Goal: Task Accomplishment & Management: Manage account settings

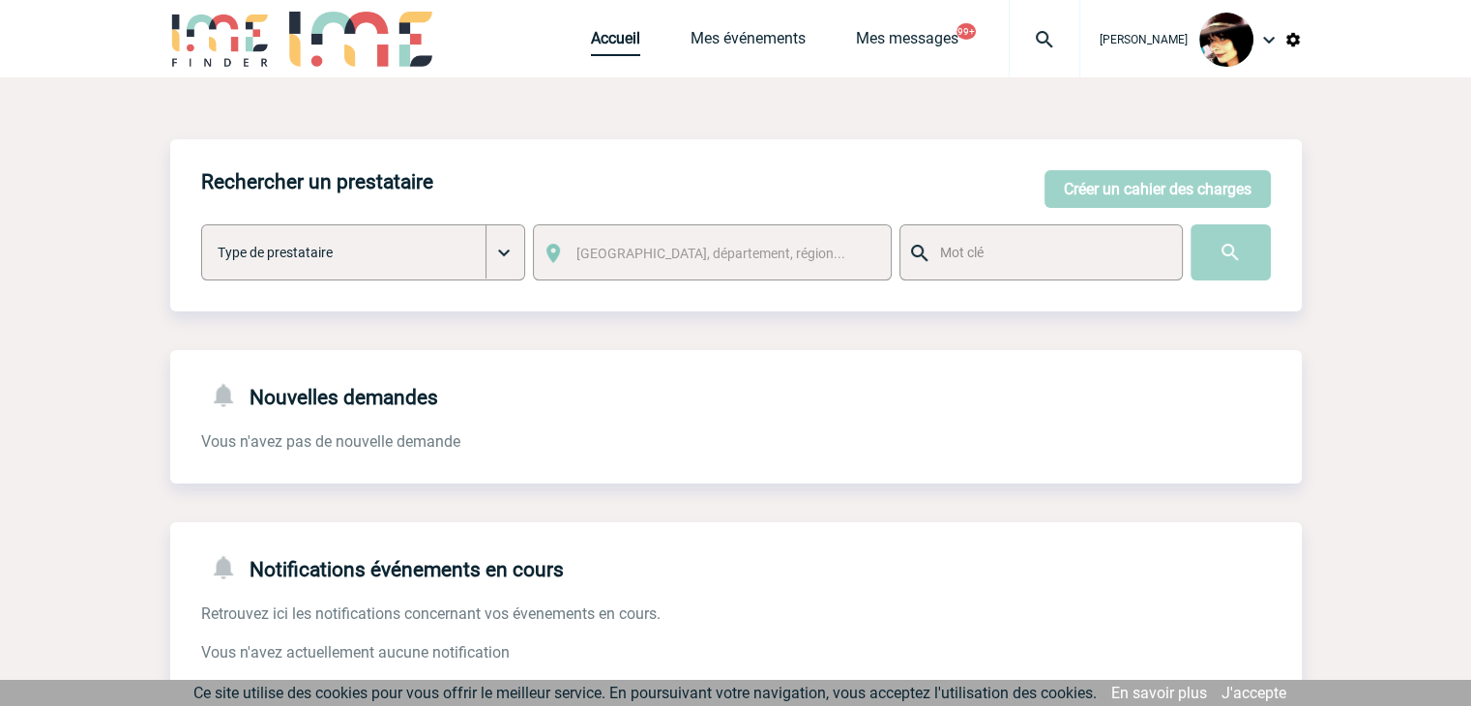
click at [608, 38] on link "Accueil" at bounding box center [615, 42] width 49 height 27
click at [1030, 37] on img at bounding box center [1044, 39] width 70 height 23
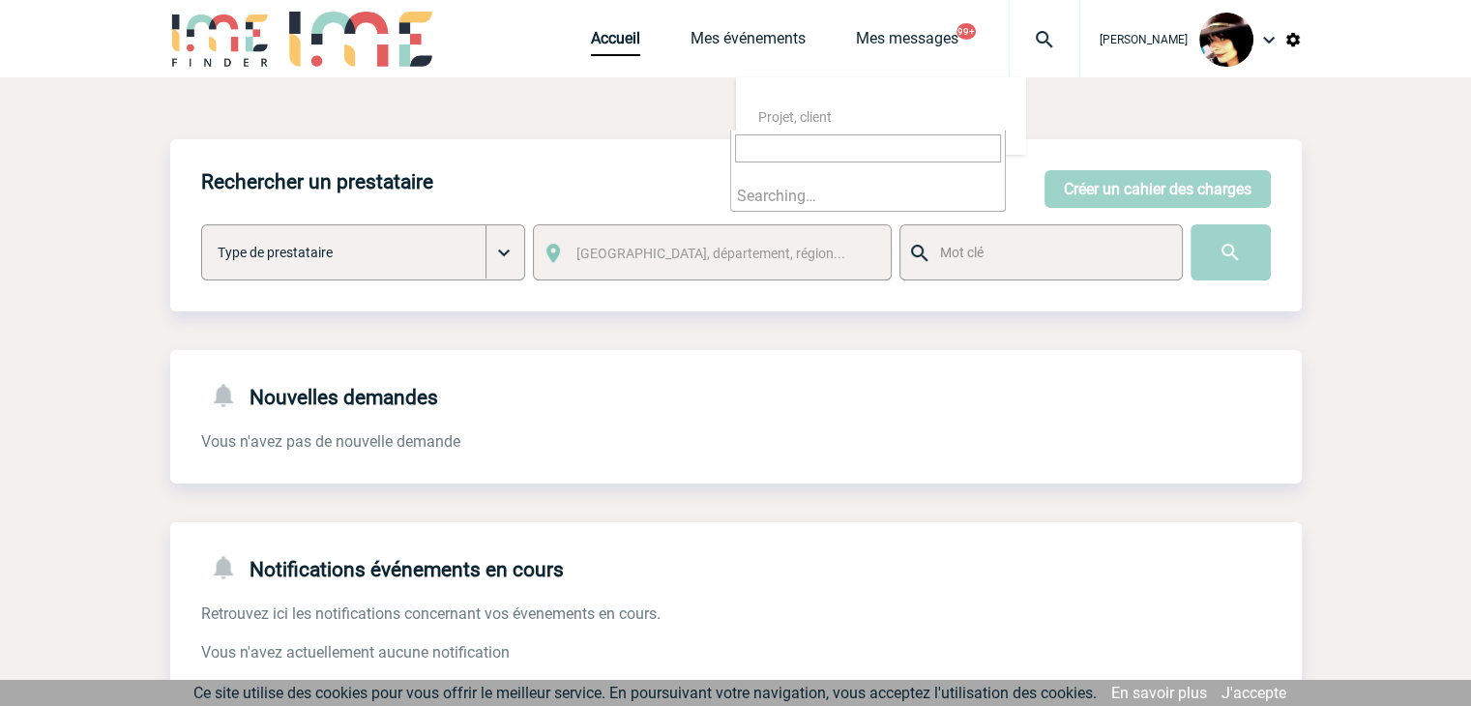
click at [886, 144] on input "search" at bounding box center [868, 148] width 266 height 28
type input "2"
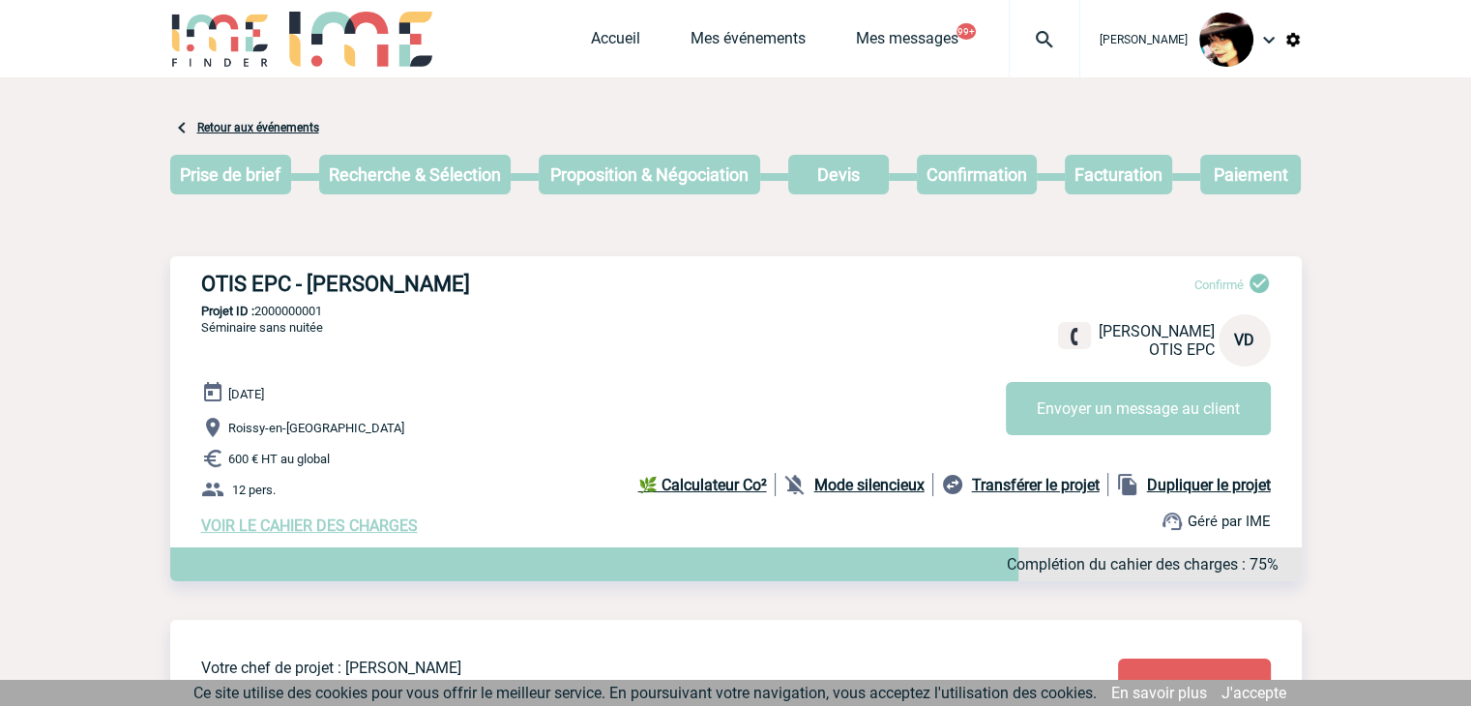
click at [1032, 43] on img at bounding box center [1044, 39] width 70 height 23
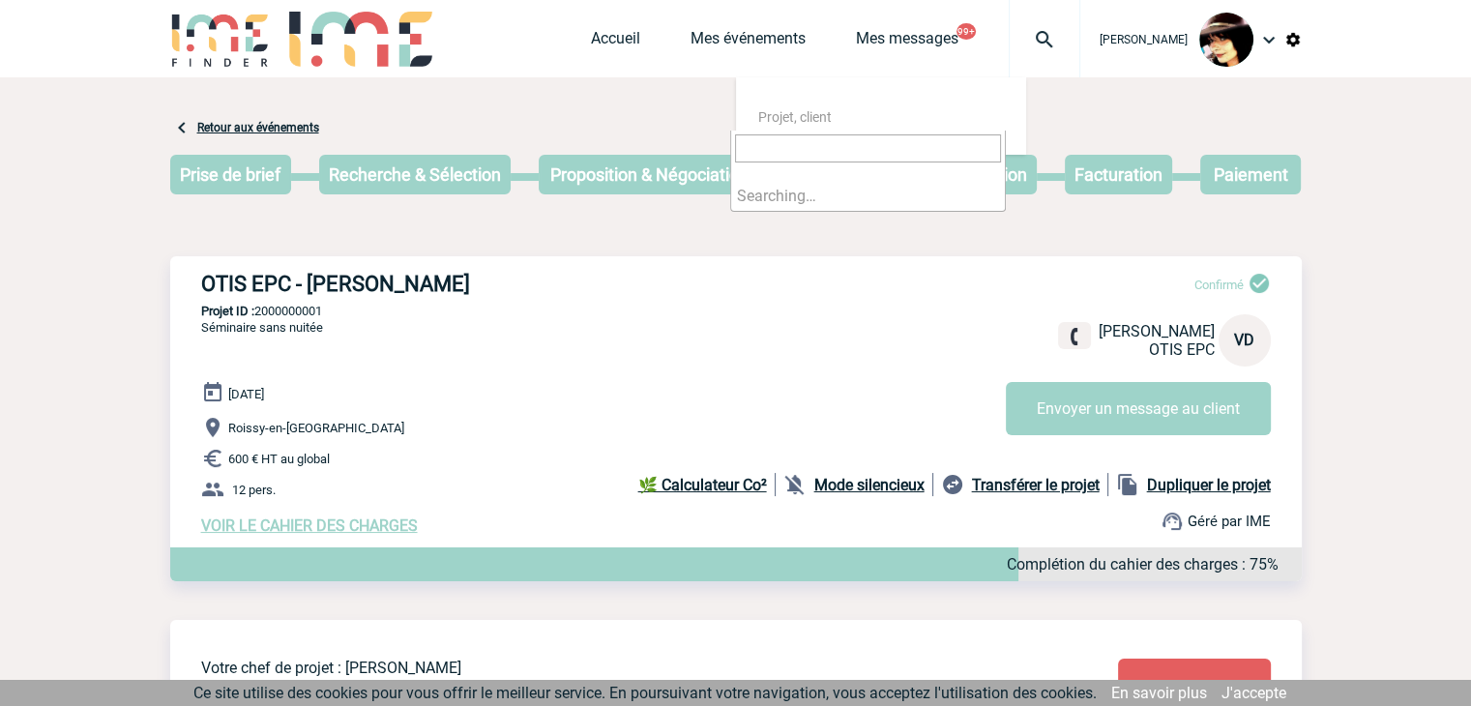
click at [870, 151] on input "search" at bounding box center [868, 148] width 266 height 28
type input "2000"
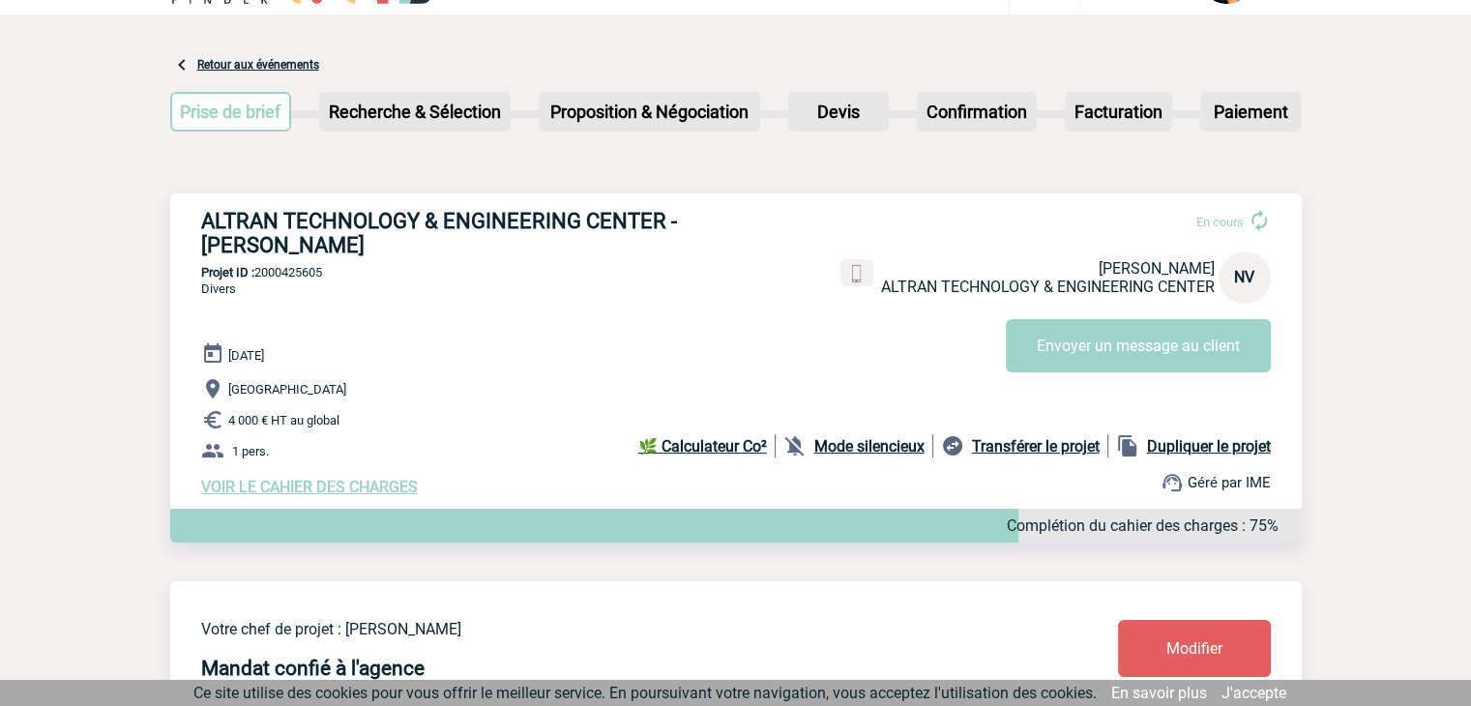
scroll to position [97, 0]
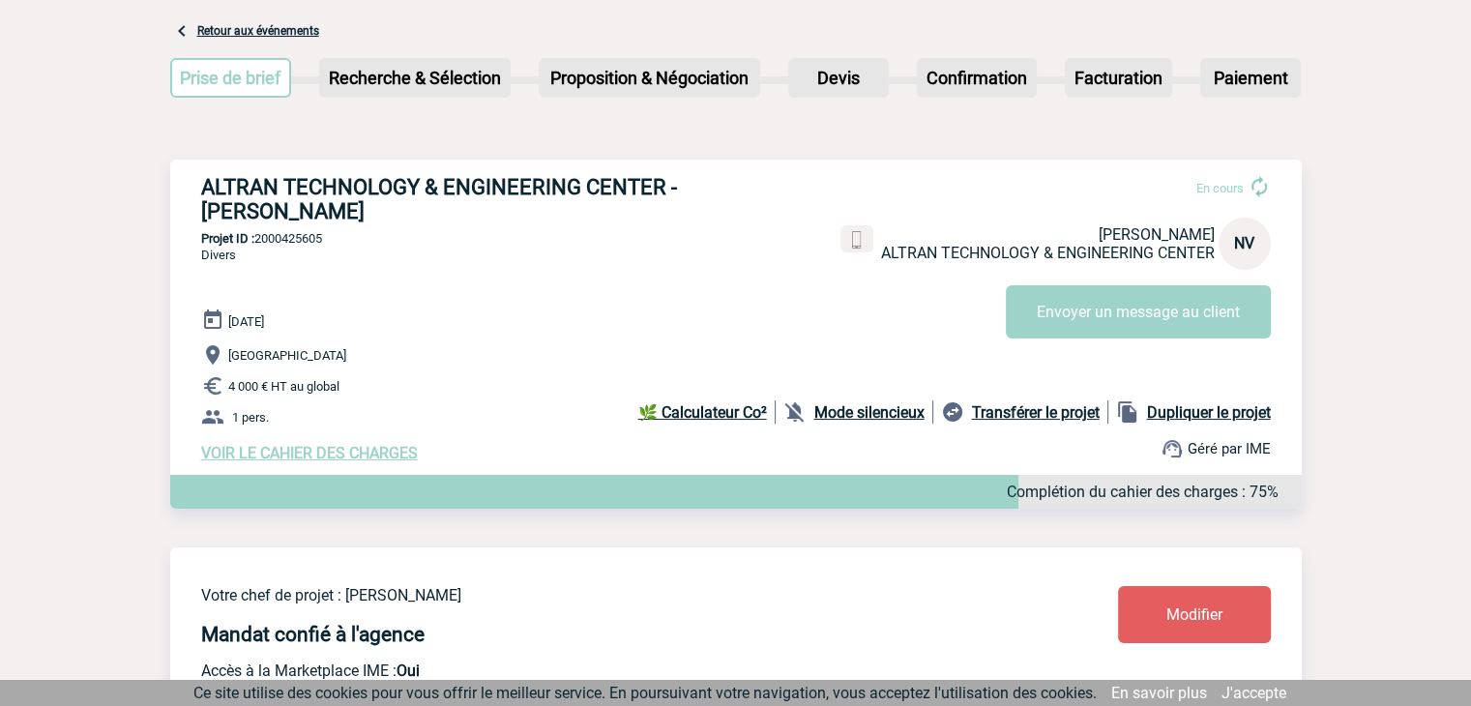
click at [1152, 613] on link "Modifier" at bounding box center [1194, 614] width 153 height 57
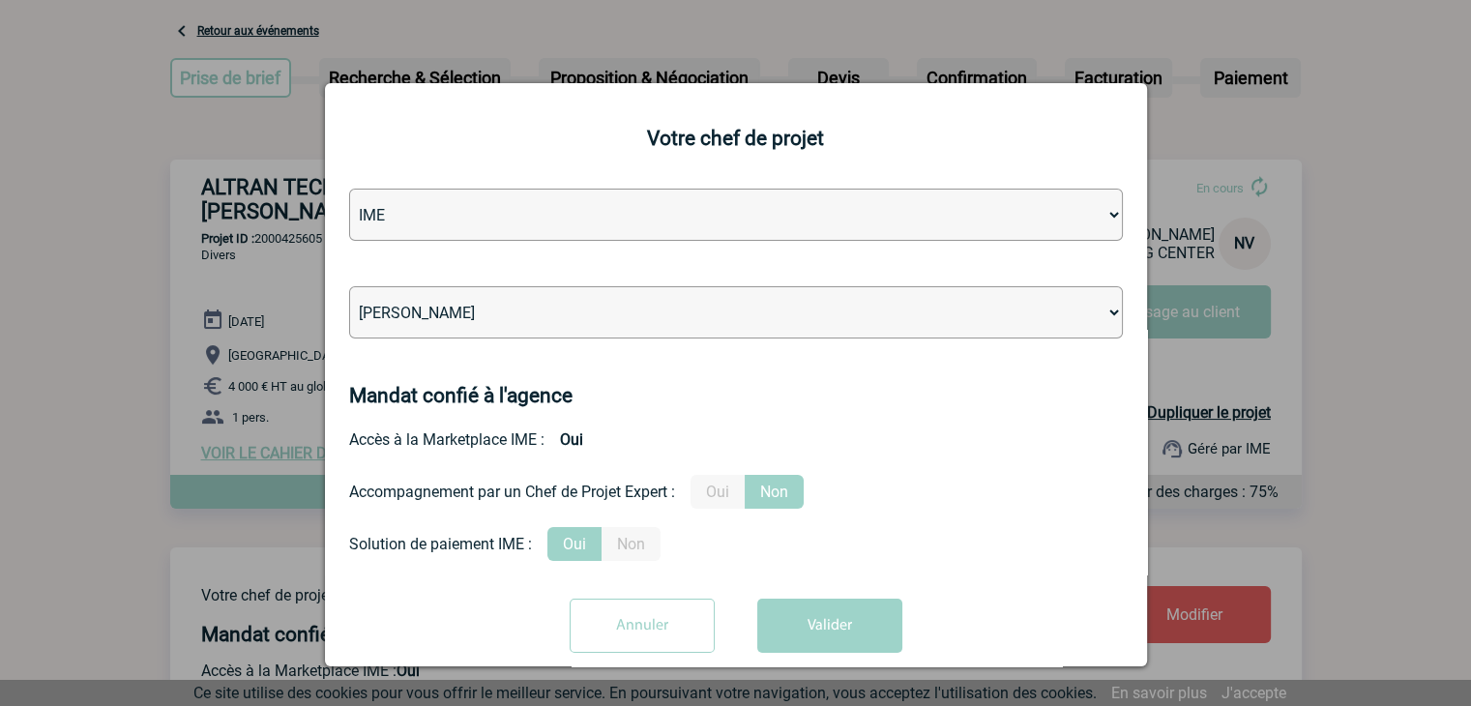
click at [634, 315] on select "Léa PITTIGLIO Yanis DE CLERCQ Victor KALB Jean-Chris NTAMACK Stefan MILADINOVIC…" at bounding box center [736, 312] width 774 height 52
select select "129741"
click at [634, 315] on select "Léa PITTIGLIO Yanis DE CLERCQ Victor KALB Jean-Chris NTAMACK Stefan MILADINOVIC…" at bounding box center [736, 312] width 774 height 52
click at [874, 636] on button "Valider" at bounding box center [829, 626] width 145 height 54
